Goal: Task Accomplishment & Management: Manage account settings

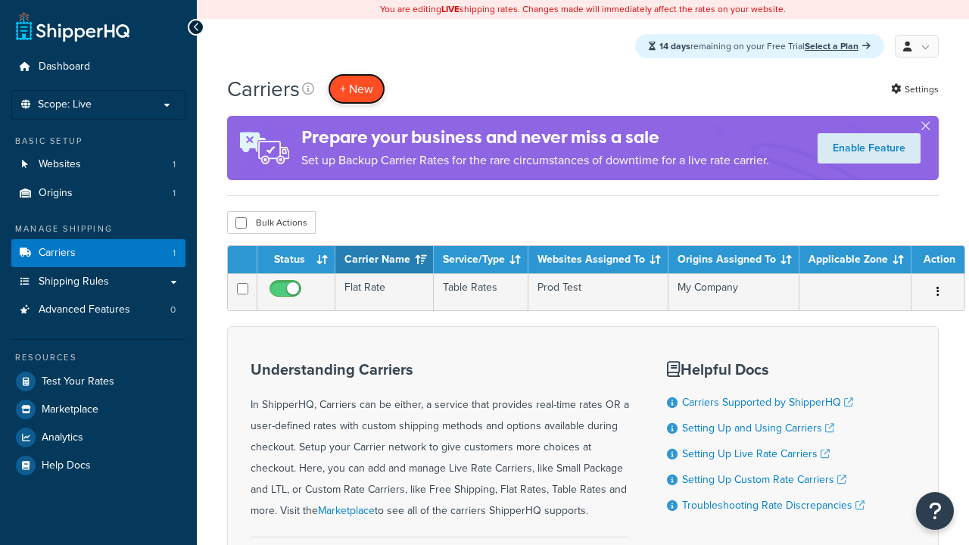
click at [357, 89] on button "+ New" at bounding box center [357, 88] width 58 height 31
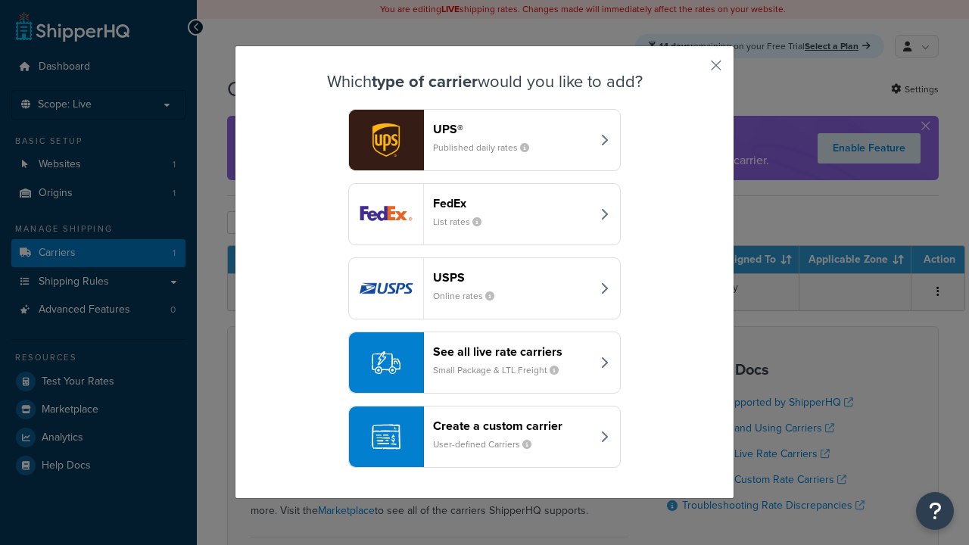
click at [485, 438] on div "Create a custom carrier User-defined Carriers" at bounding box center [512, 437] width 158 height 36
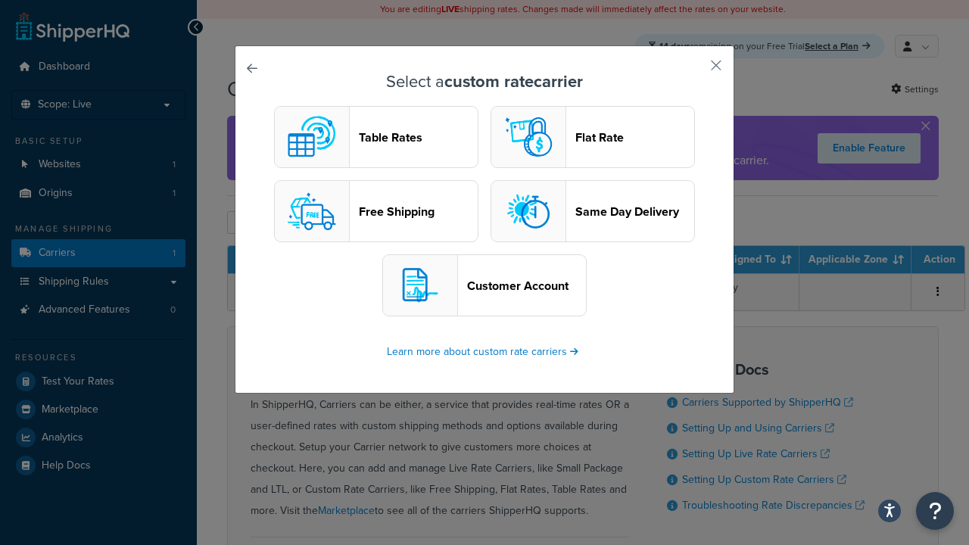
click at [376, 138] on header "Table Rates" at bounding box center [418, 137] width 119 height 14
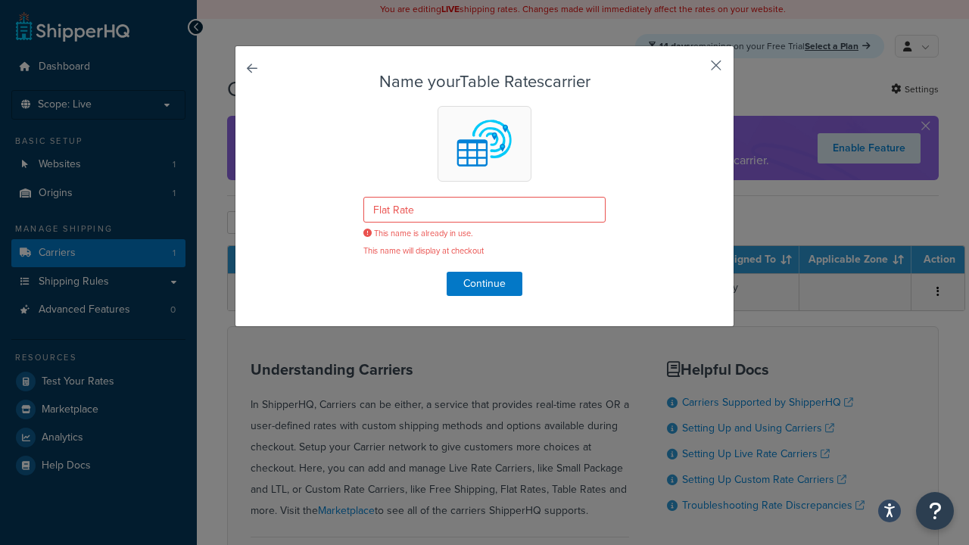
click at [696, 69] on button "button" at bounding box center [694, 71] width 4 height 4
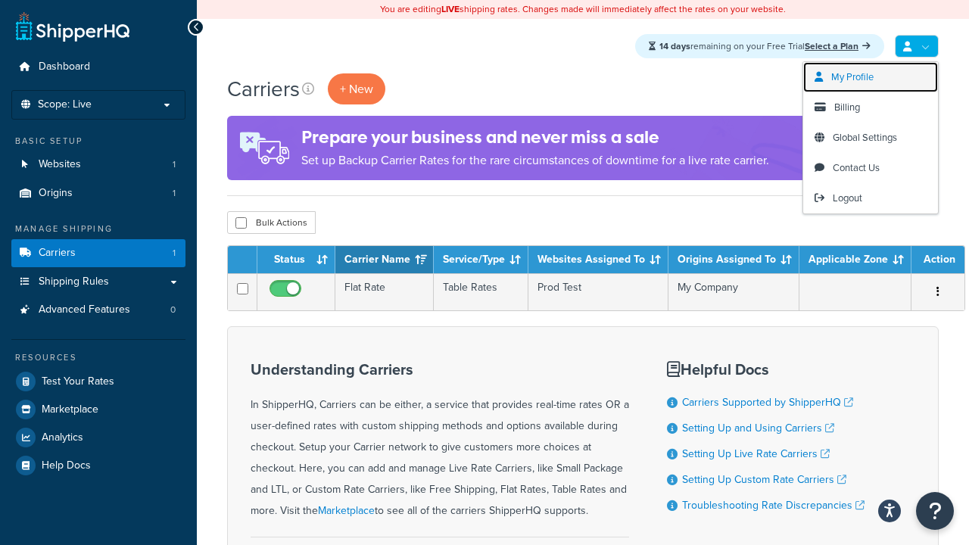
click at [855, 76] on span "My Profile" at bounding box center [852, 77] width 42 height 14
